Goal: Information Seeking & Learning: Learn about a topic

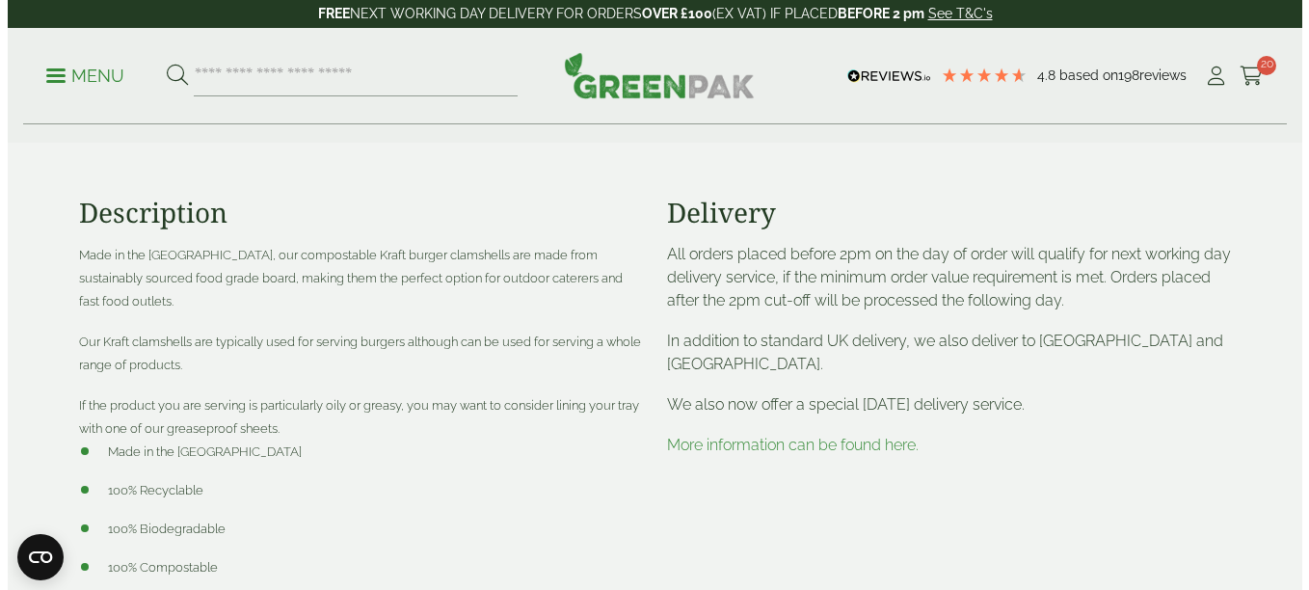
scroll to position [564, 0]
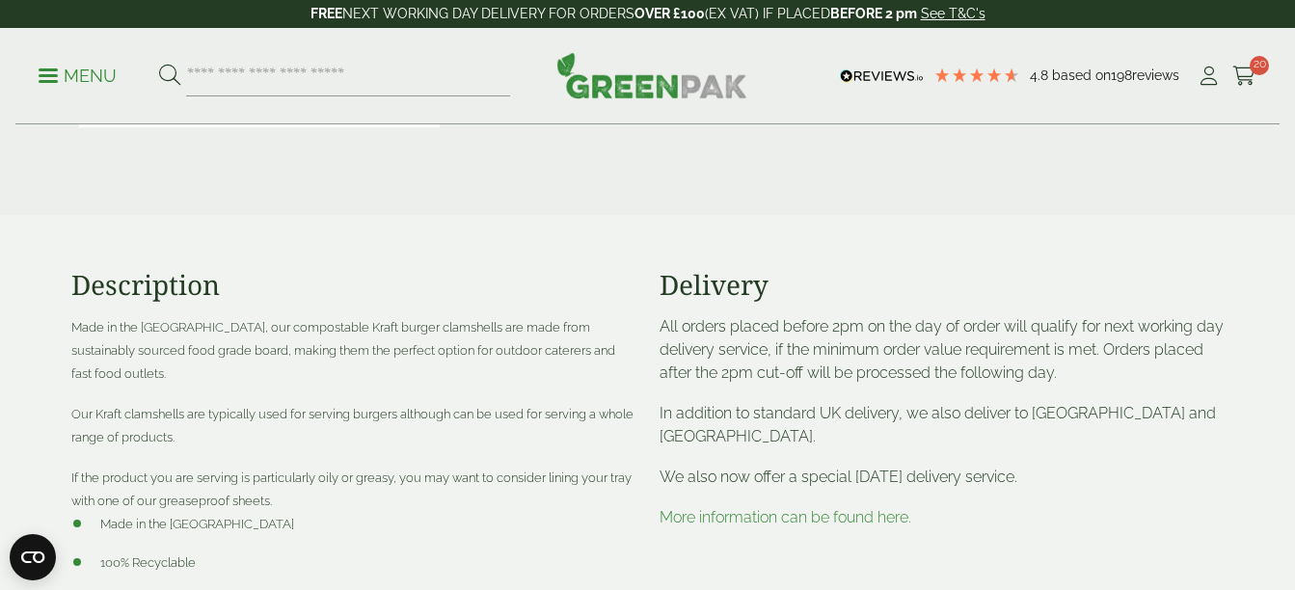
click at [52, 67] on link "Menu" at bounding box center [78, 74] width 78 height 19
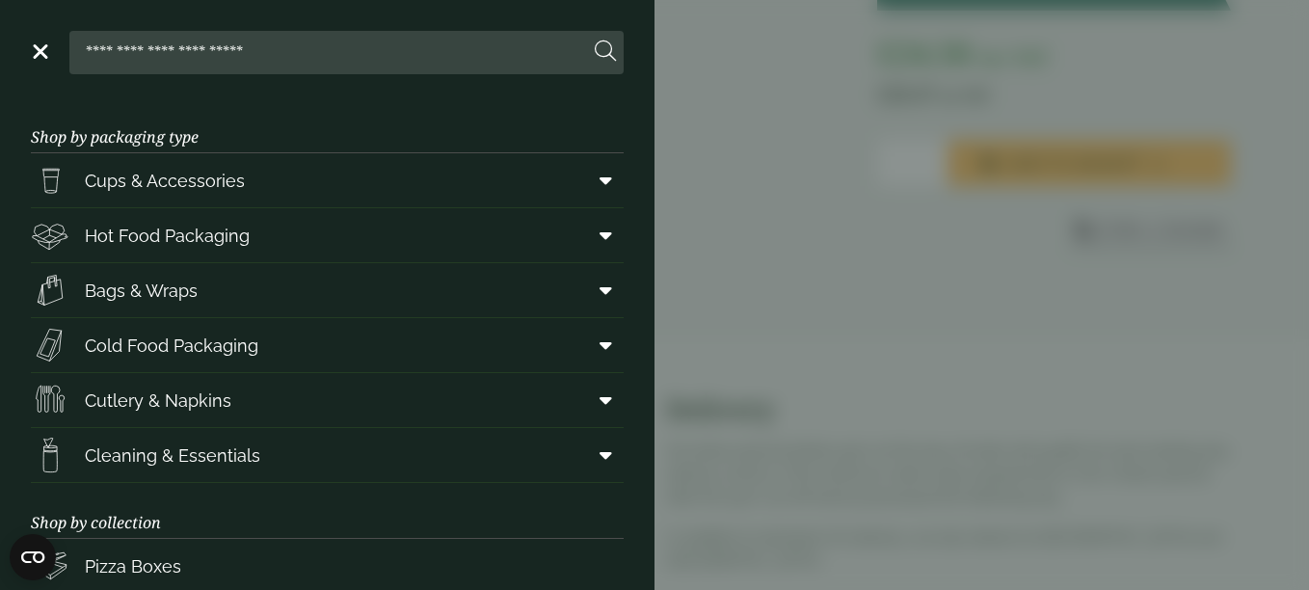
click at [52, 67] on aside "Close Shop by packaging type Cups & Accessories Hot Drink Paper Cups Smoothie C…" at bounding box center [654, 295] width 1309 height 590
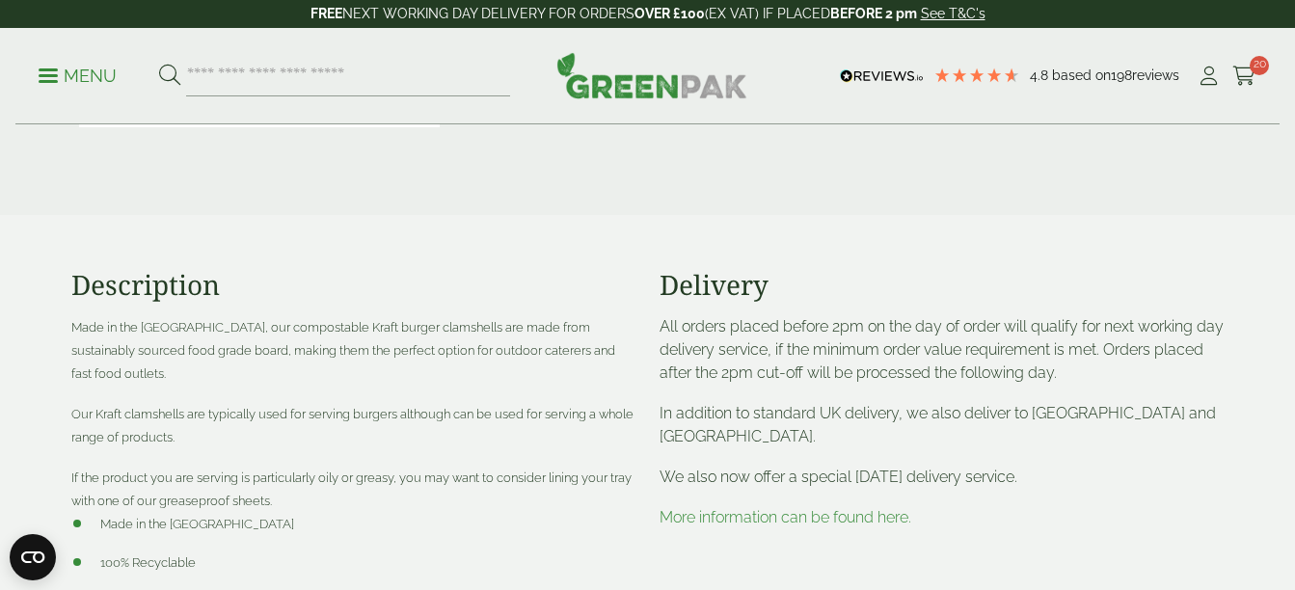
click at [52, 67] on link "Menu" at bounding box center [78, 74] width 78 height 19
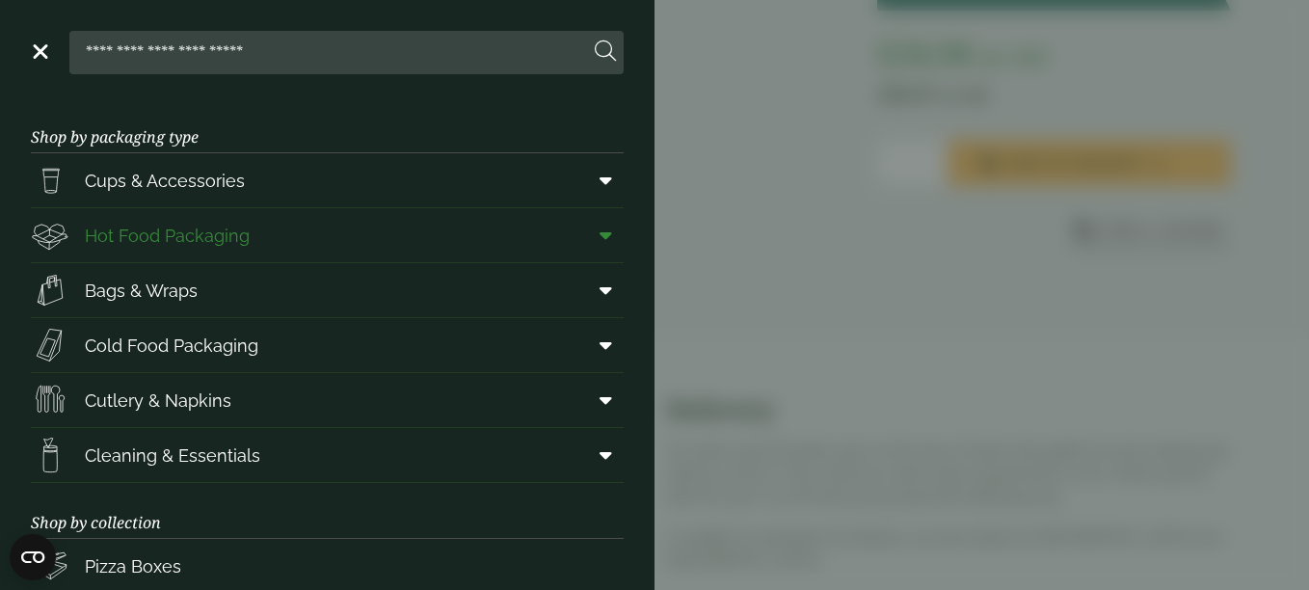
click at [165, 254] on span "Hot Food Packaging" at bounding box center [140, 235] width 219 height 39
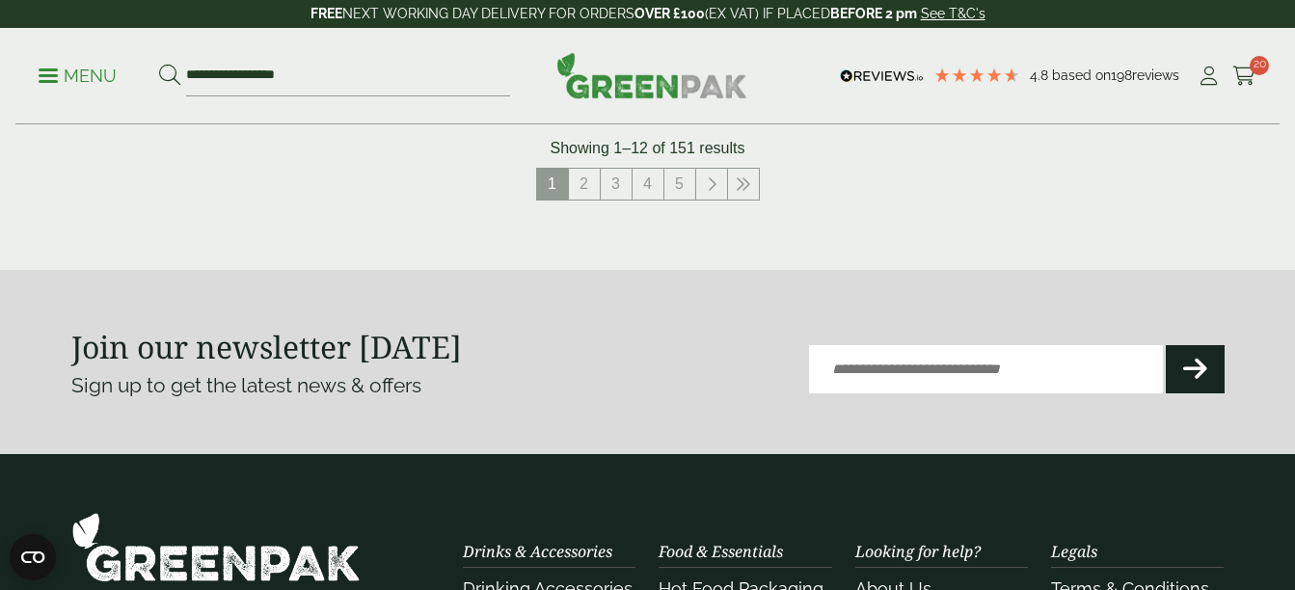
scroll to position [2407, 0]
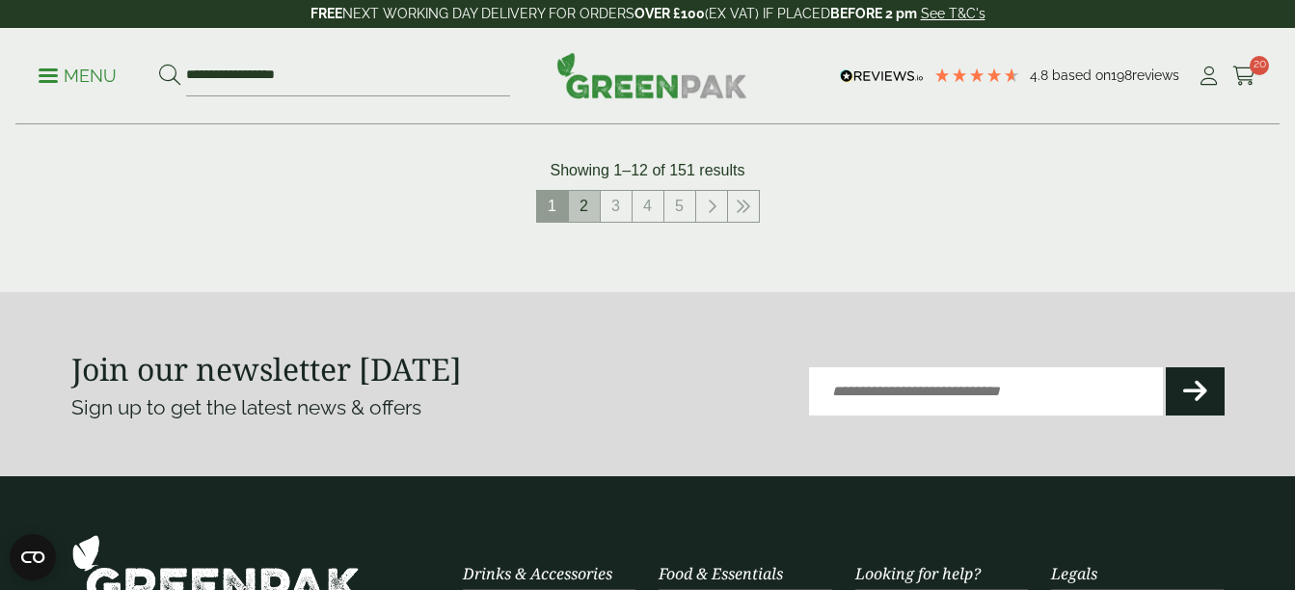
click at [587, 202] on link "2" at bounding box center [584, 206] width 31 height 31
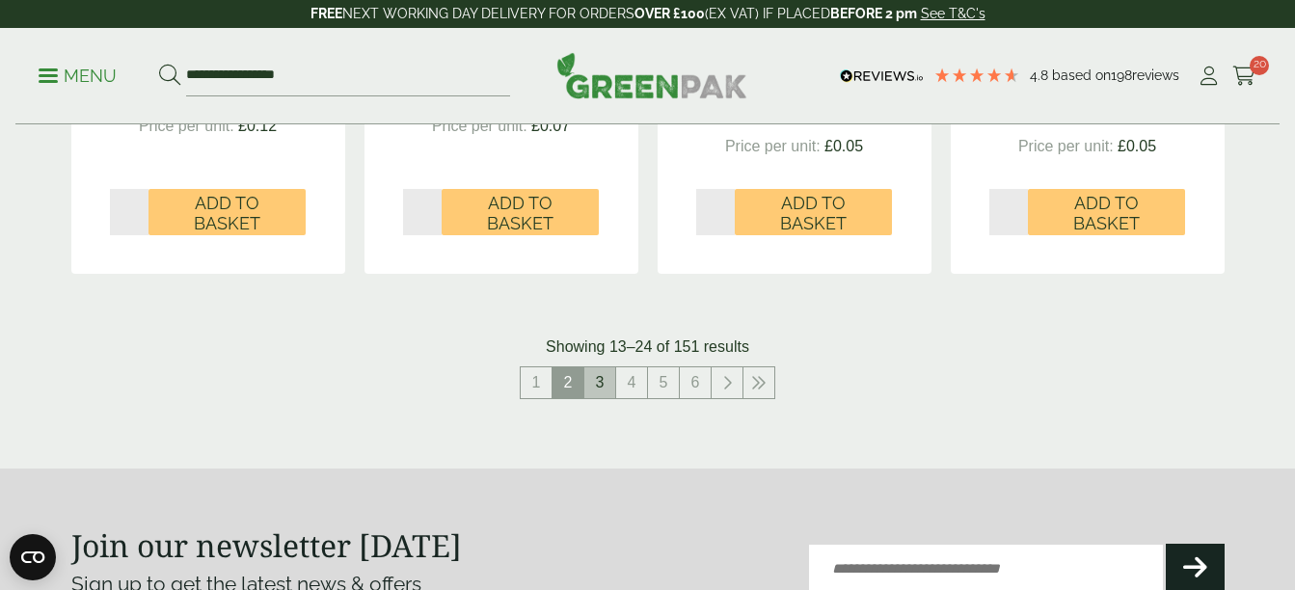
scroll to position [2273, 0]
click at [602, 384] on link "3" at bounding box center [599, 381] width 31 height 31
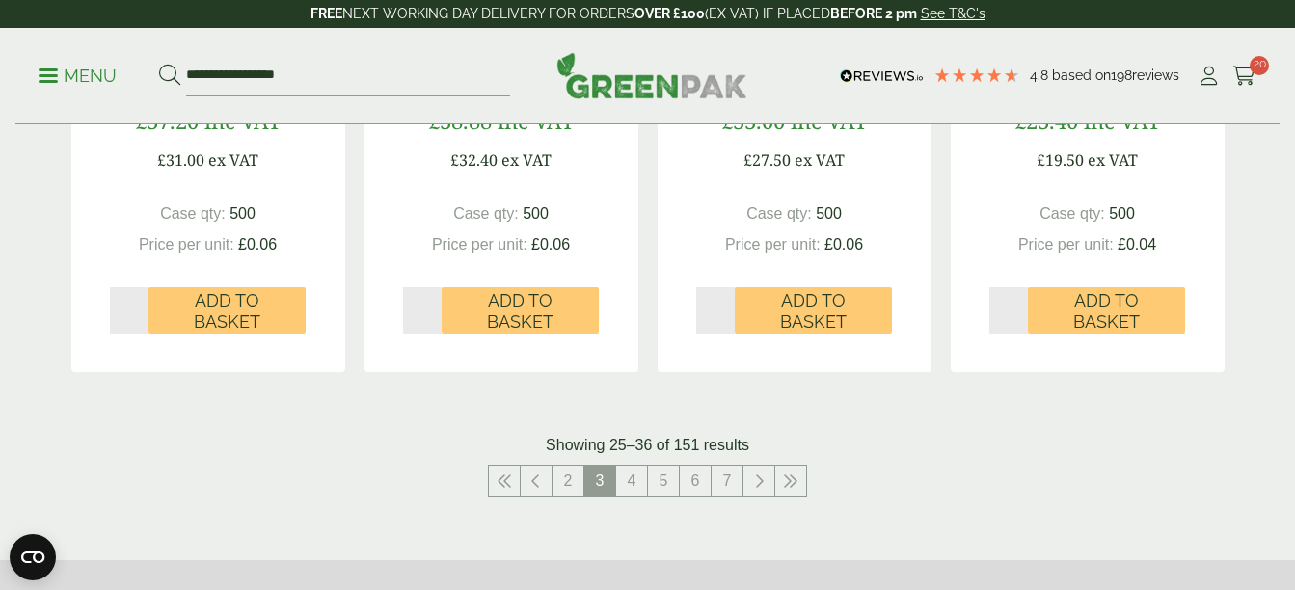
scroll to position [2158, 0]
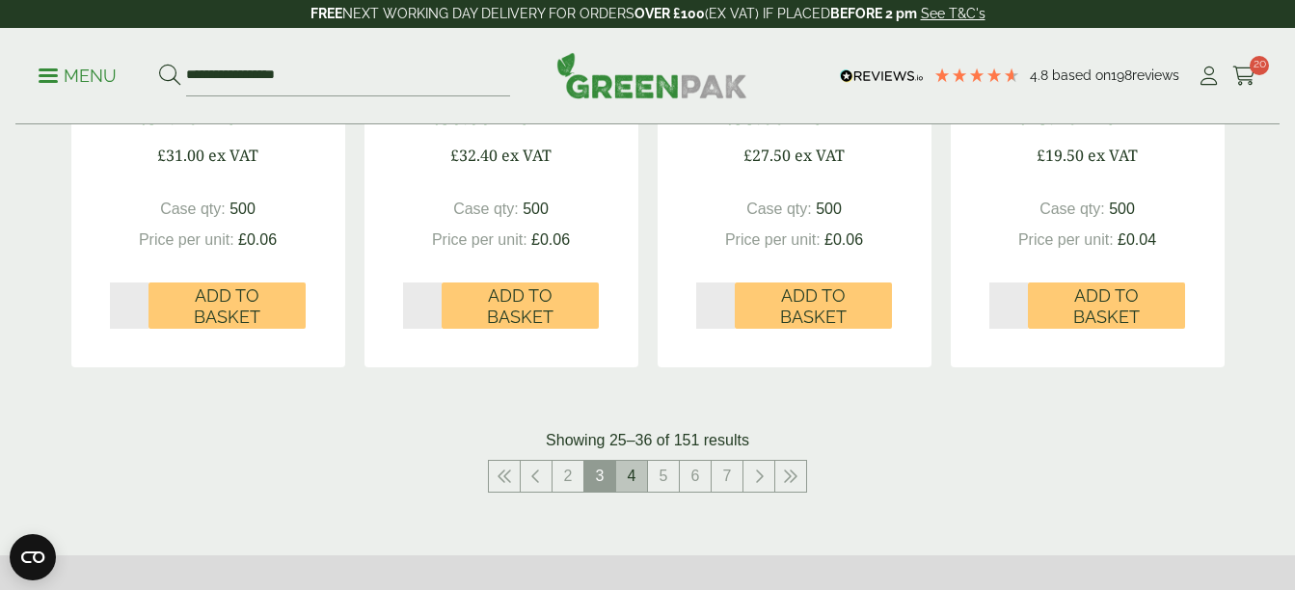
click at [629, 478] on link "4" at bounding box center [631, 476] width 31 height 31
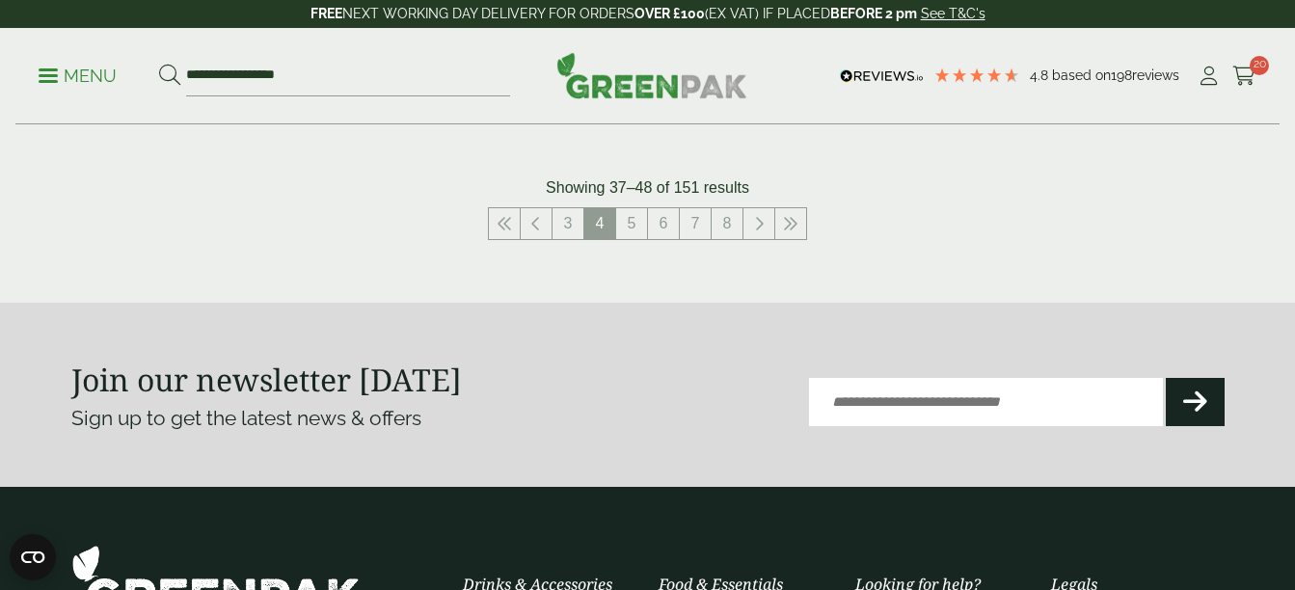
scroll to position [2390, 0]
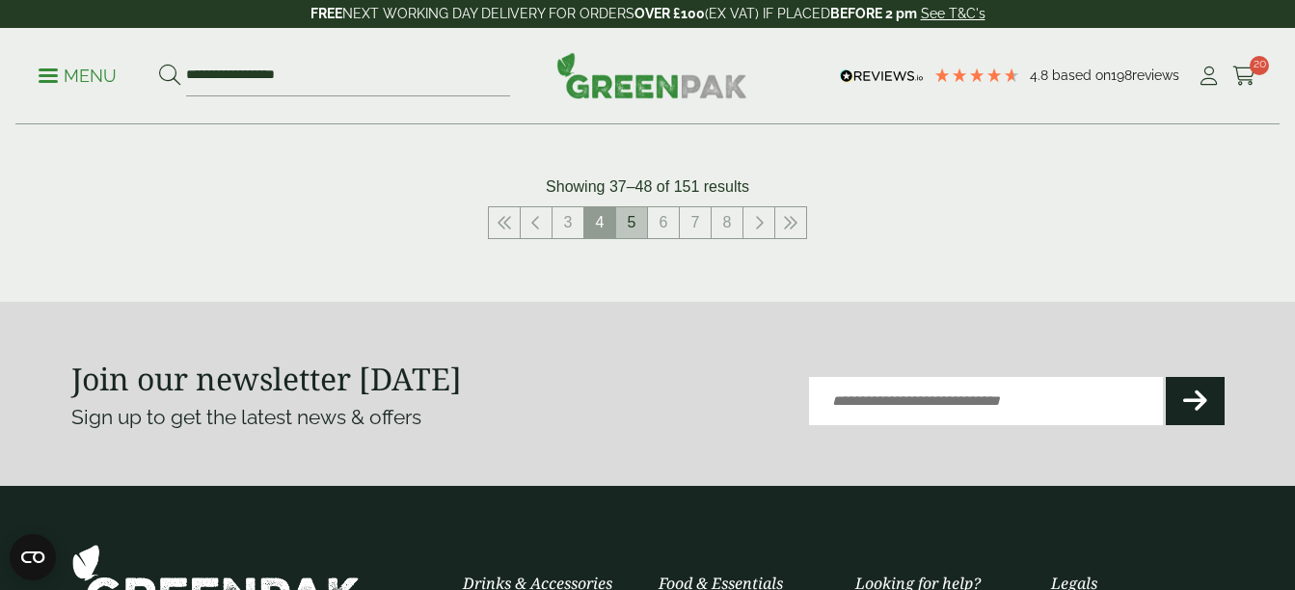
click at [625, 233] on link "5" at bounding box center [631, 222] width 31 height 31
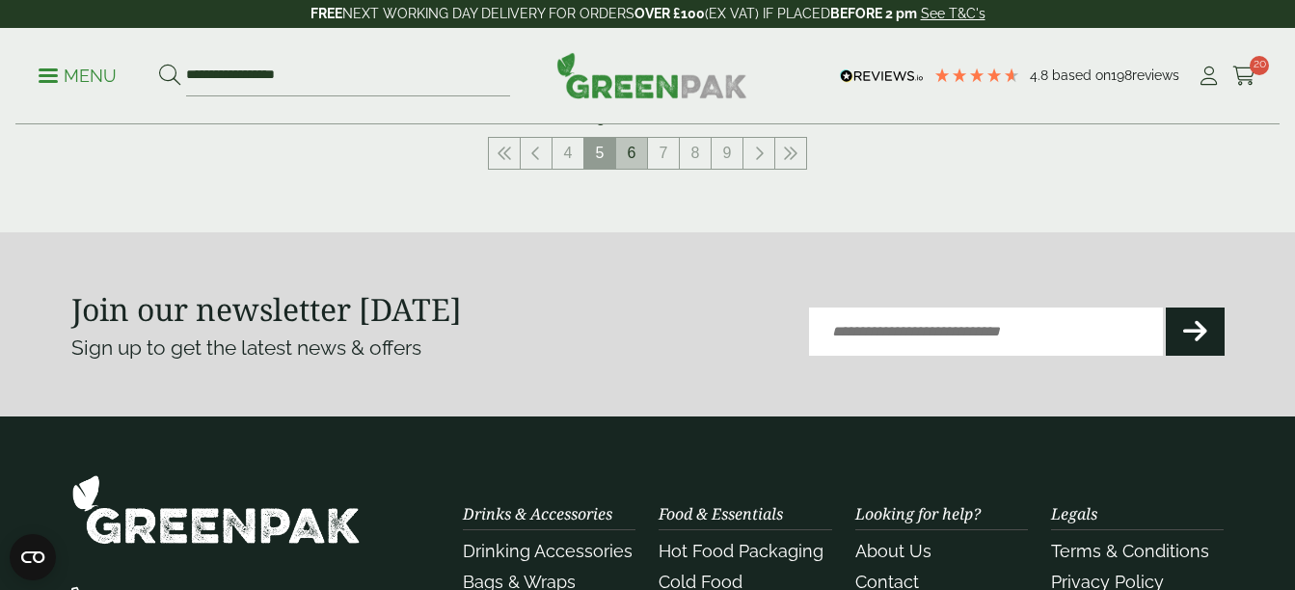
scroll to position [2461, 0]
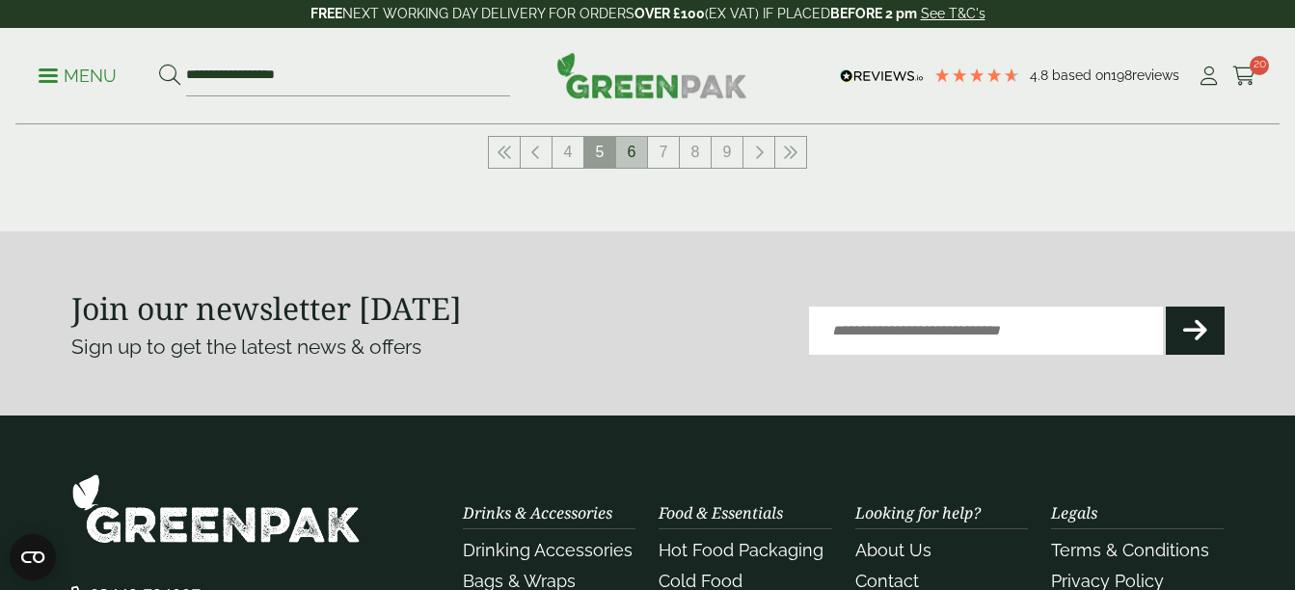
click at [629, 157] on link "6" at bounding box center [631, 152] width 31 height 31
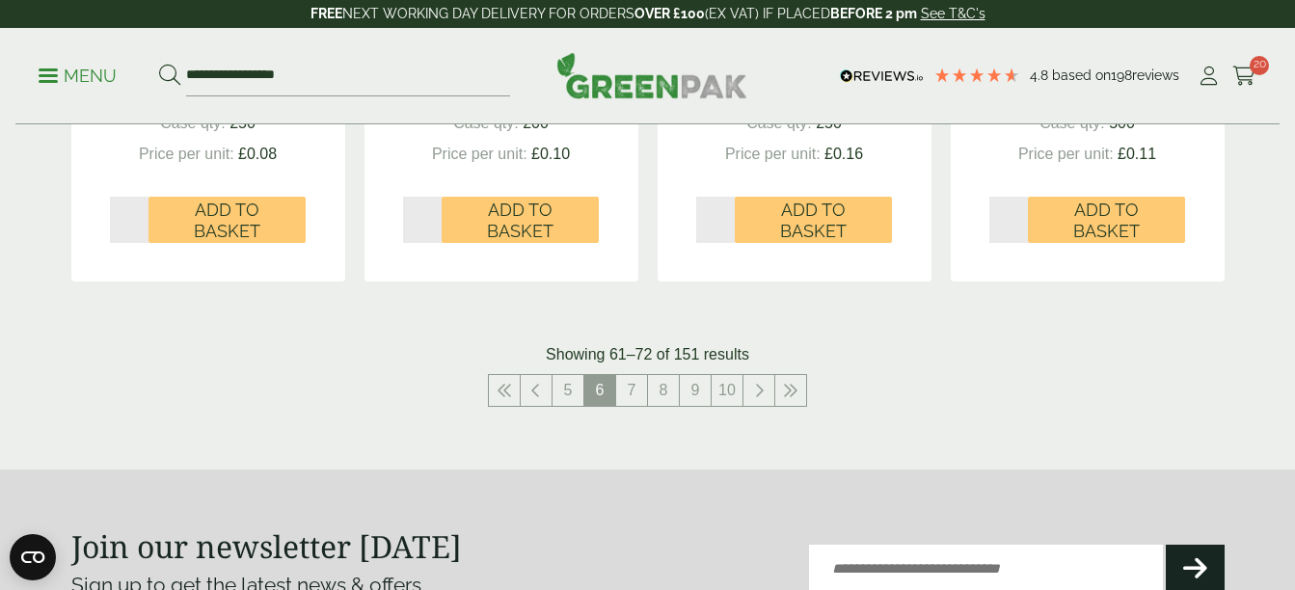
scroll to position [2224, 0]
click at [629, 393] on link "7" at bounding box center [631, 389] width 31 height 31
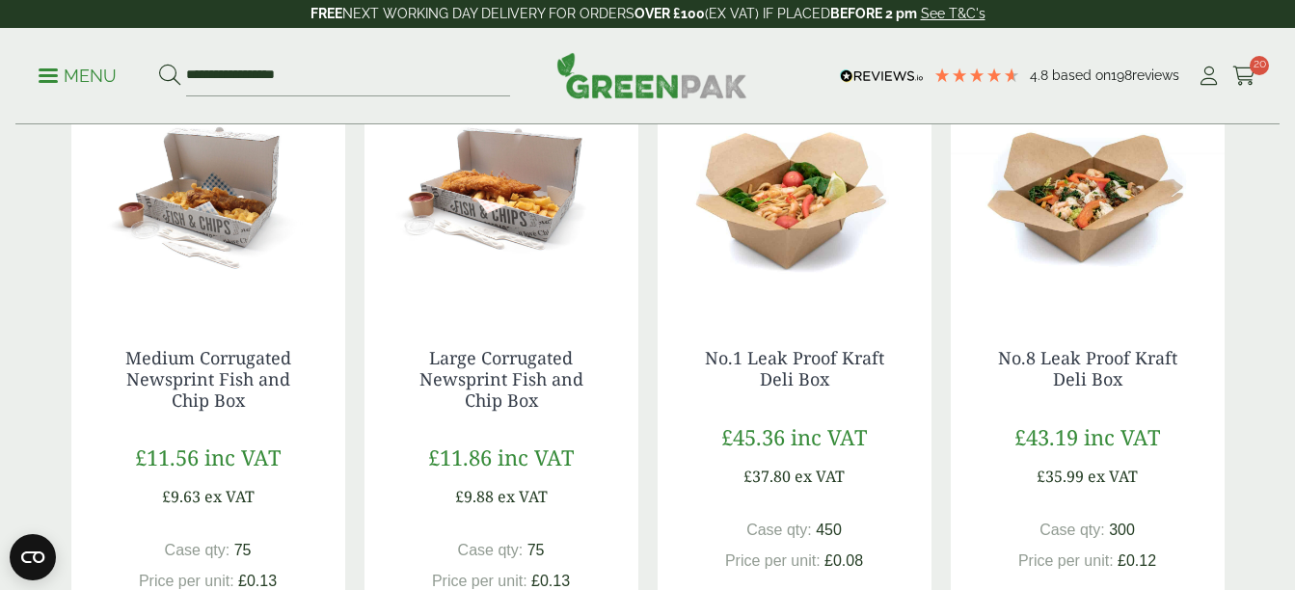
scroll to position [1836, 0]
click at [1075, 181] on img at bounding box center [1088, 189] width 274 height 241
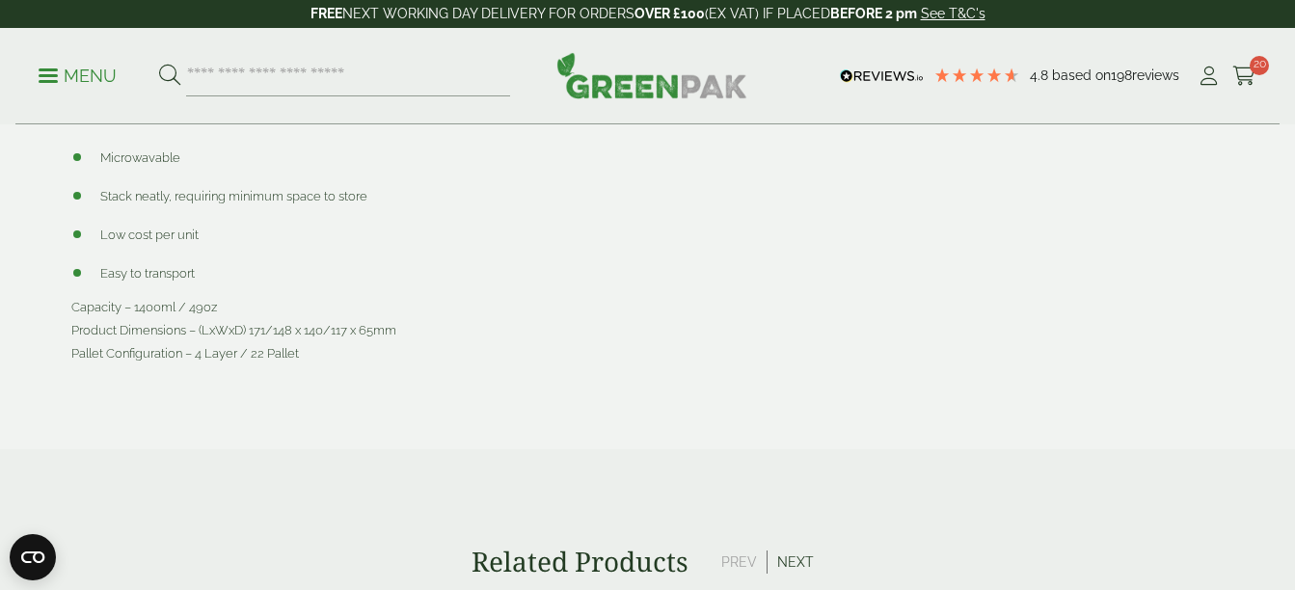
scroll to position [1046, 0]
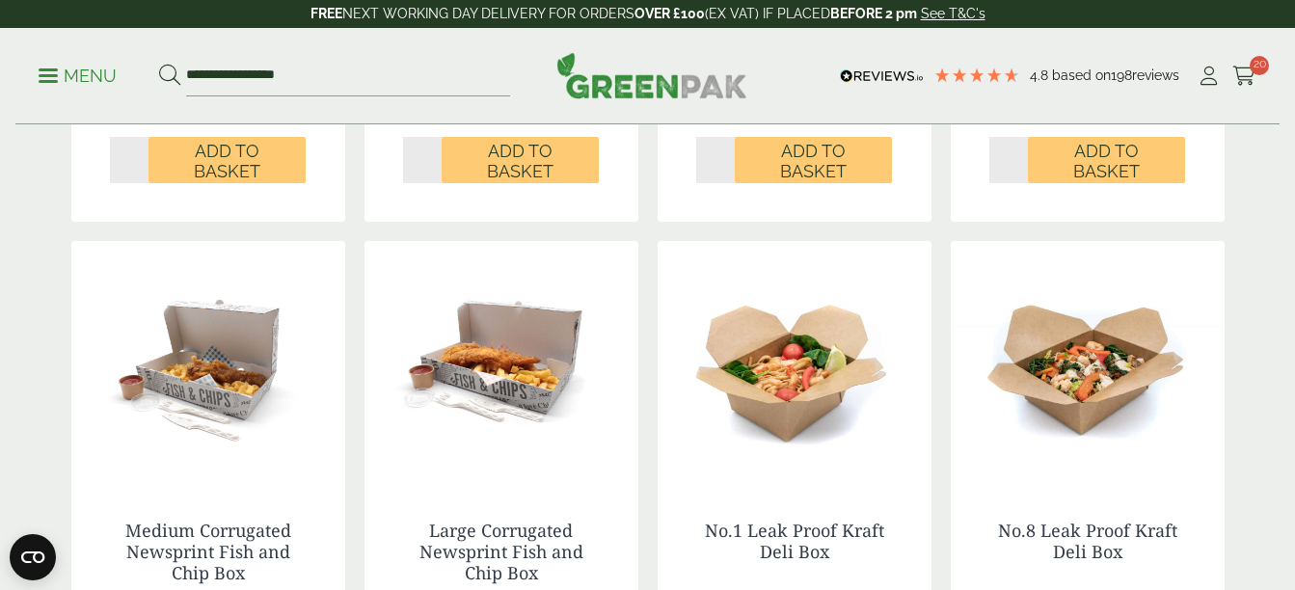
drag, startPoint x: 0, startPoint y: 0, endPoint x: 1106, endPoint y: 211, distance: 1126.0
click at [1106, 211] on div "Small Corrugated Newsprint Fish and Chip Box £10.50 inc VAT £8.75 ex VAT Case q…" at bounding box center [1088, 23] width 274 height 399
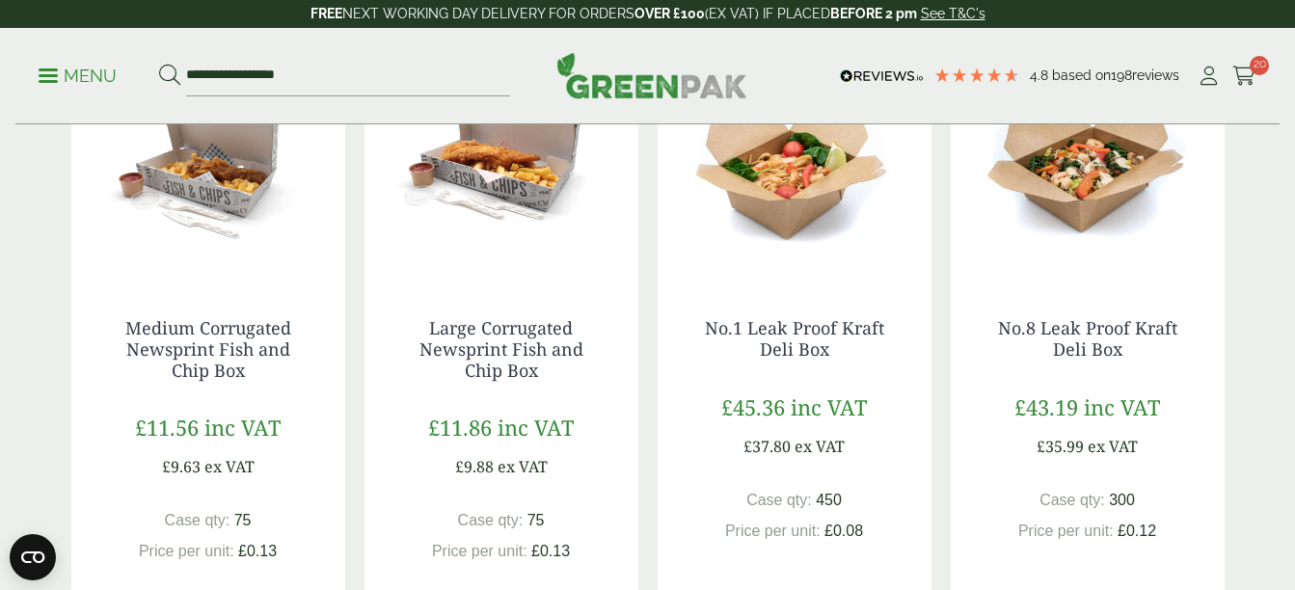
scroll to position [1868, 0]
click at [796, 335] on link "No.1 Leak Proof Kraft Deli Box" at bounding box center [794, 337] width 179 height 44
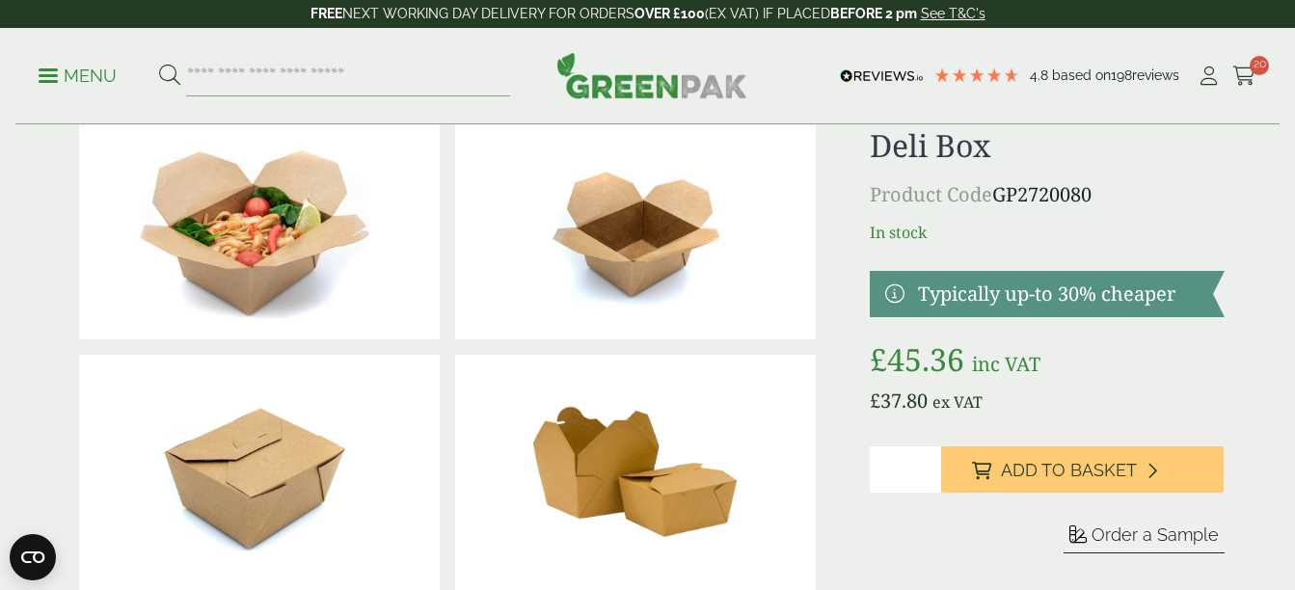
scroll to position [95, 0]
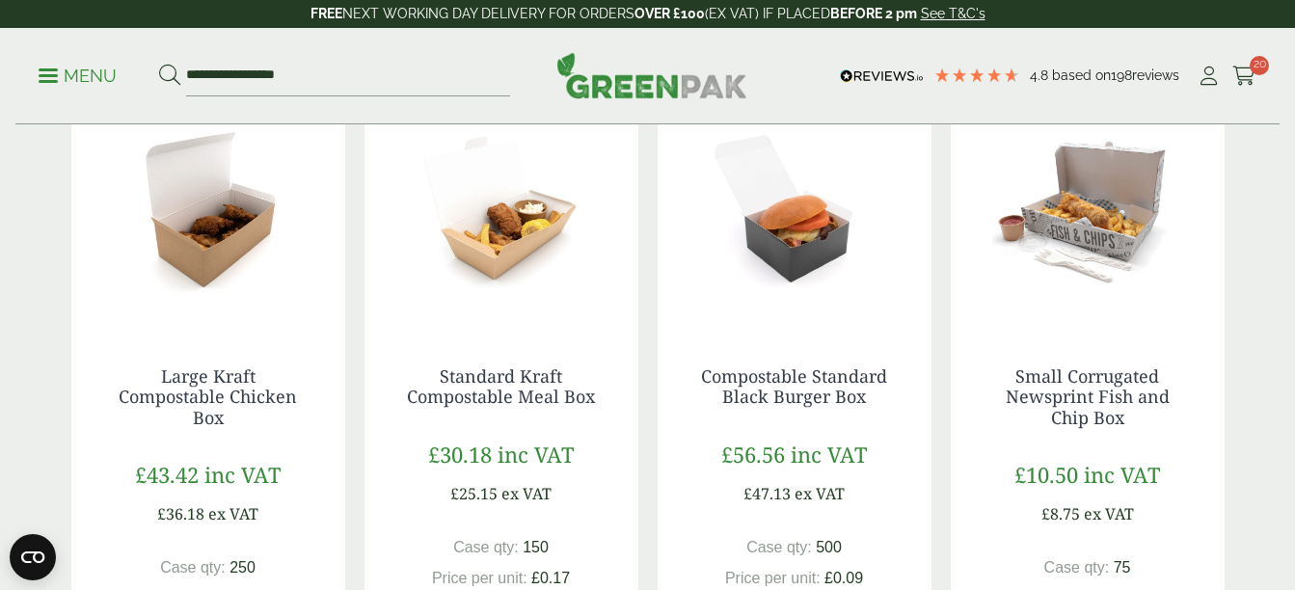
scroll to position [1161, 0]
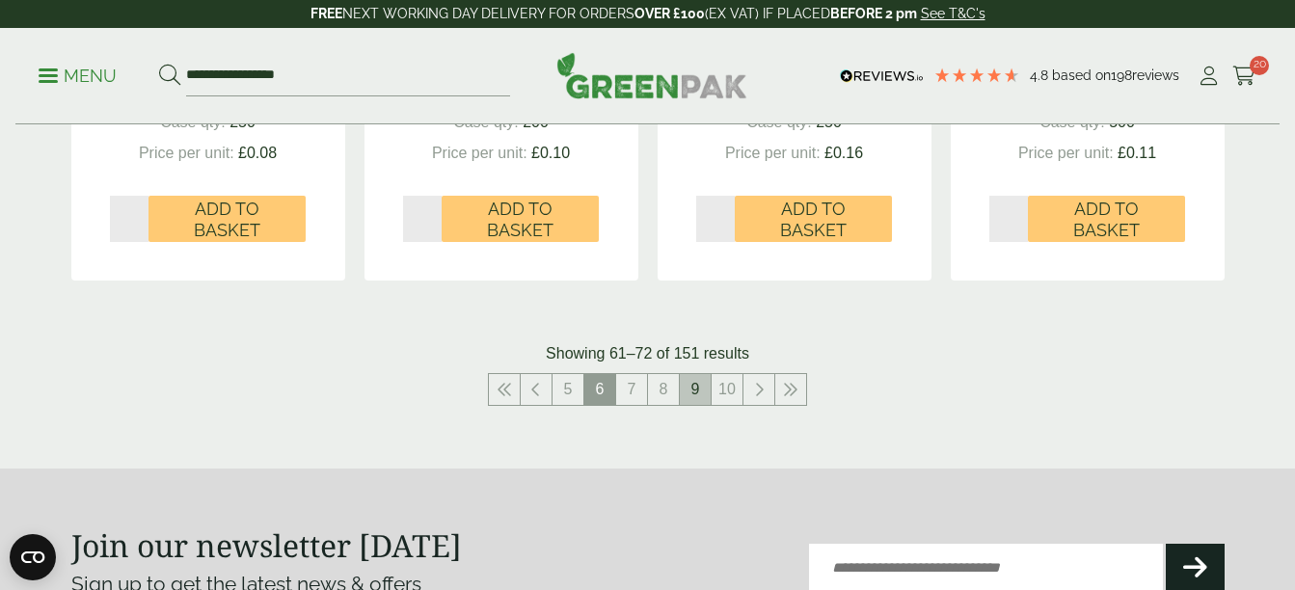
click at [689, 385] on link "9" at bounding box center [695, 389] width 31 height 31
